Goal: Information Seeking & Learning: Learn about a topic

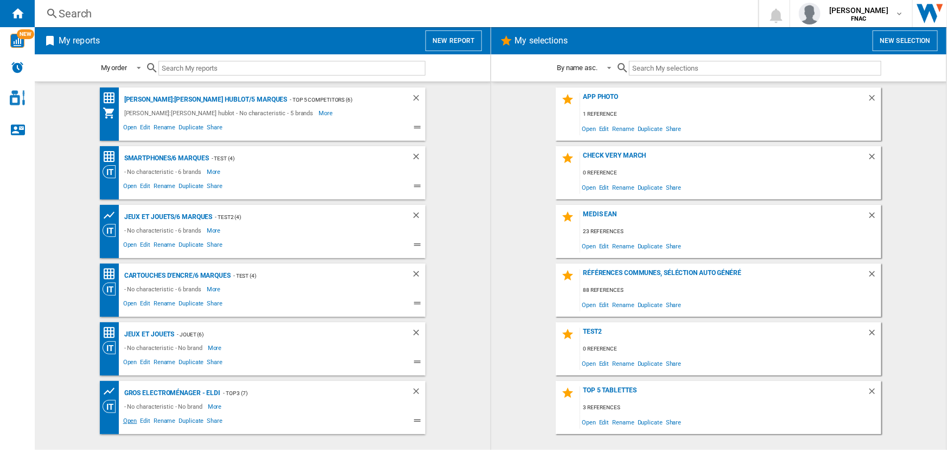
click at [132, 420] on span "Open" at bounding box center [130, 421] width 17 height 13
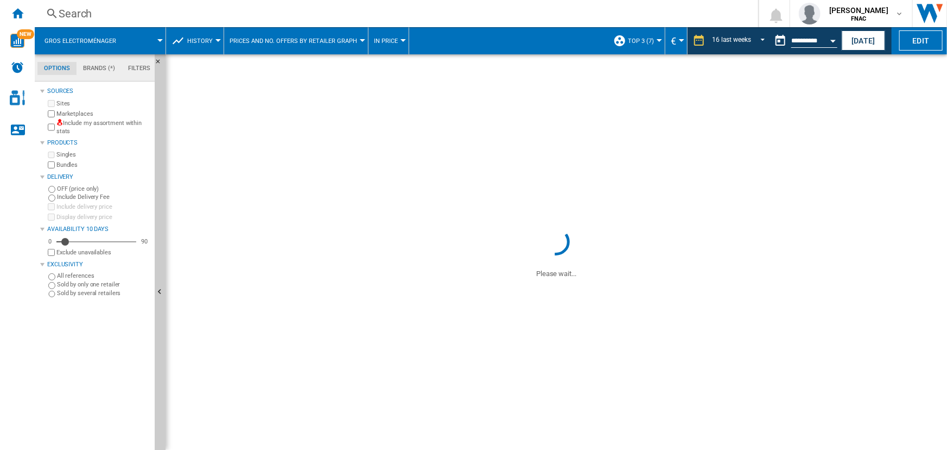
click at [210, 43] on span "History" at bounding box center [200, 40] width 26 height 7
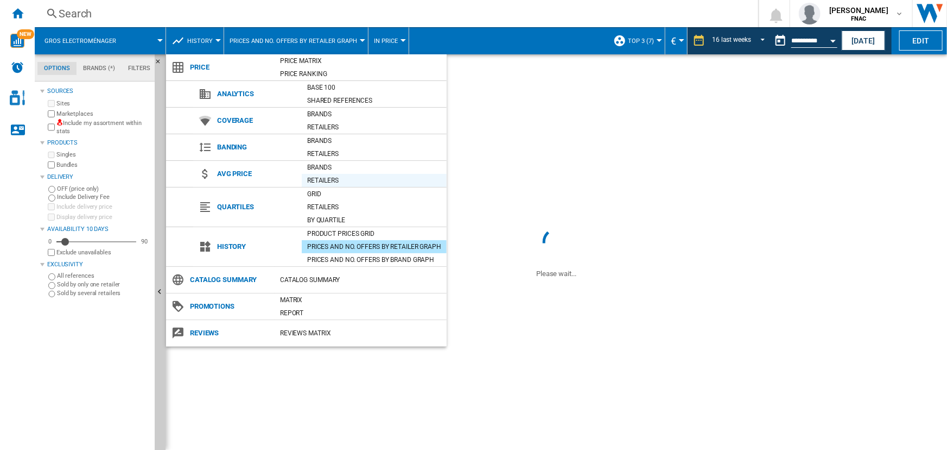
click at [323, 181] on div "Retailers" at bounding box center [374, 180] width 145 height 11
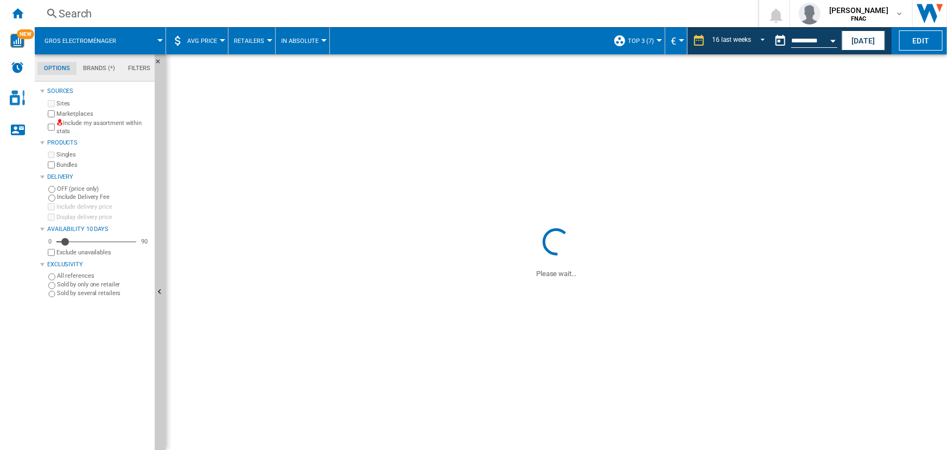
click at [212, 44] on button "AVG Price" at bounding box center [204, 40] width 35 height 27
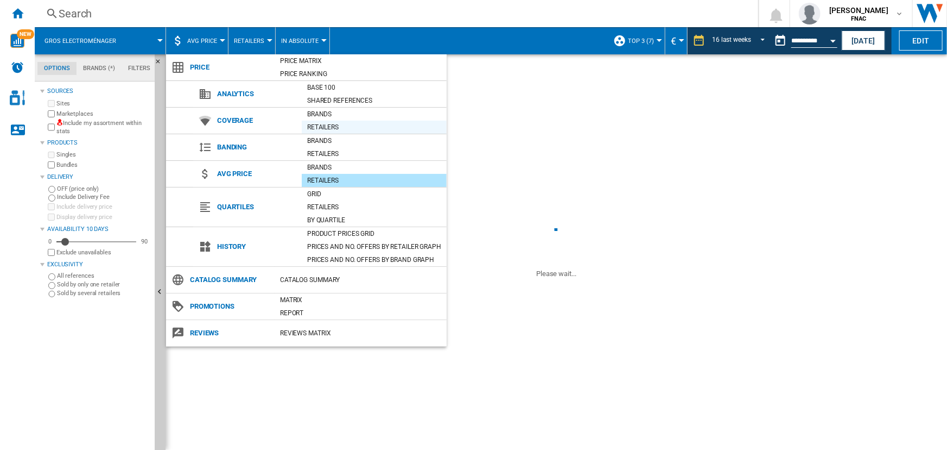
click at [330, 126] on div "Retailers" at bounding box center [374, 127] width 145 height 11
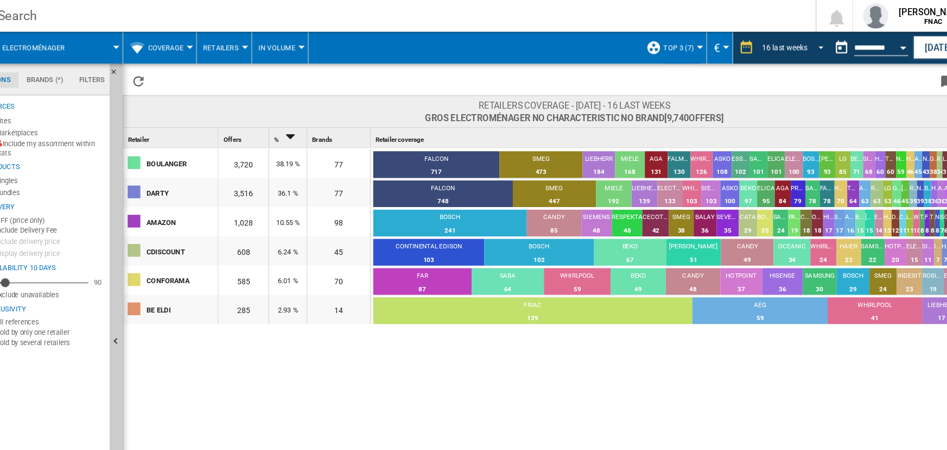
click at [754, 39] on span "REPORTS.WIZARD.STEPS.REPORT.STEPS.REPORT_OPTIONS.PERIOD: 16 last weeks" at bounding box center [760, 40] width 13 height 10
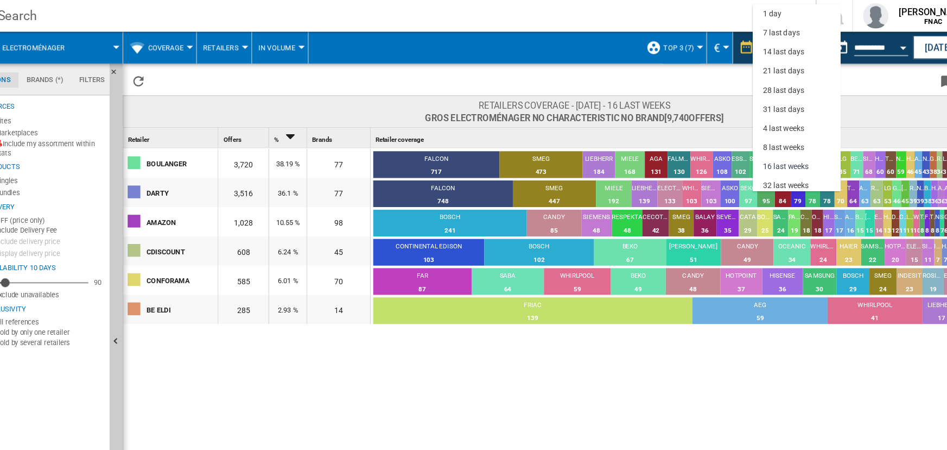
scroll to position [68, 0]
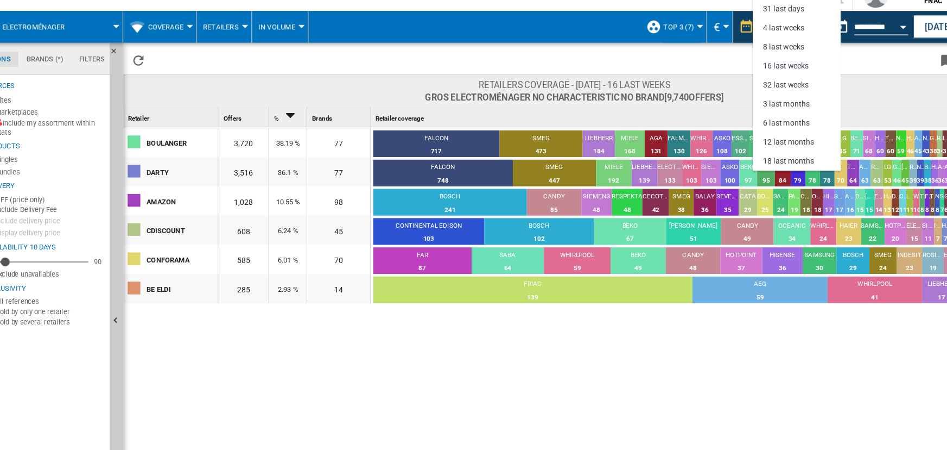
click at [647, 332] on md-backdrop at bounding box center [473, 225] width 947 height 450
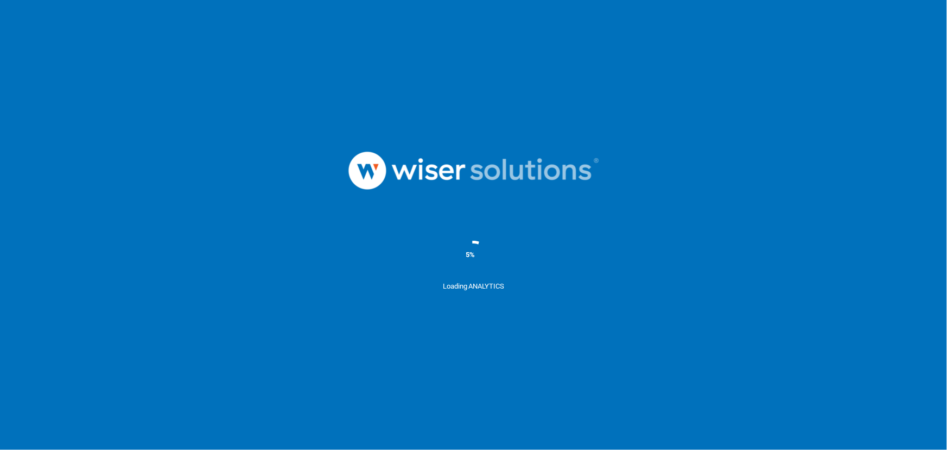
click at [615, 224] on img at bounding box center [474, 170] width 326 height 113
